Goal: Navigation & Orientation: Find specific page/section

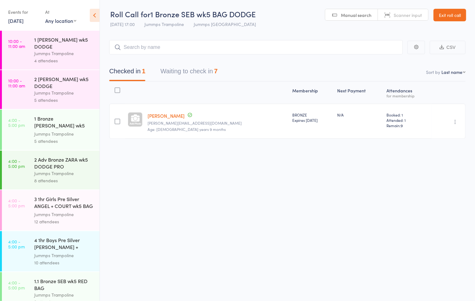
scroll to position [269, 0]
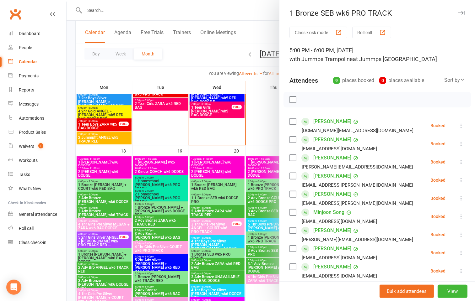
click at [458, 13] on icon "button" at bounding box center [461, 13] width 7 height 4
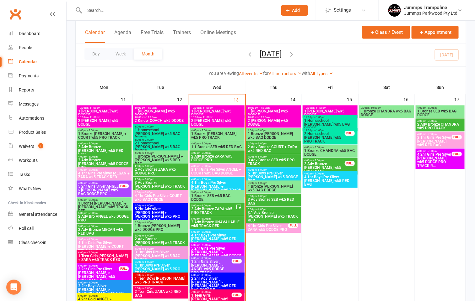
scroll to position [471, 0]
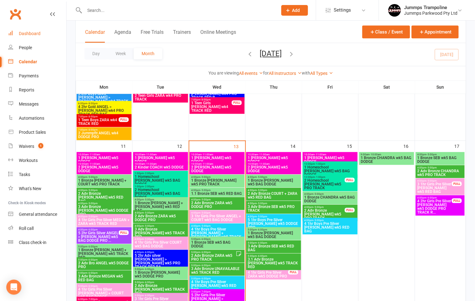
click at [40, 37] on link "Dashboard" at bounding box center [37, 34] width 58 height 14
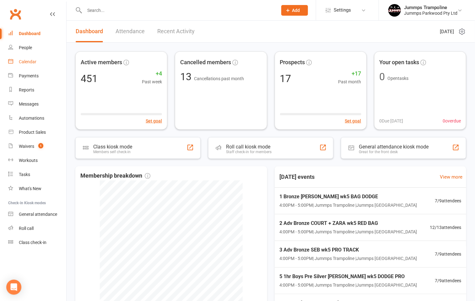
click at [34, 62] on div "Calendar" at bounding box center [28, 61] width 18 height 5
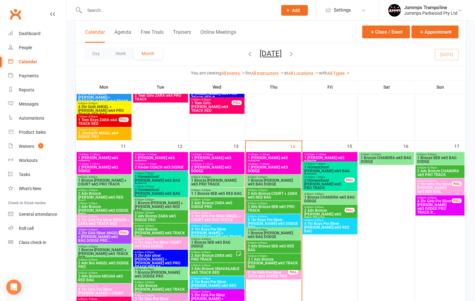
scroll to position [518, 0]
